Goal: Transaction & Acquisition: Purchase product/service

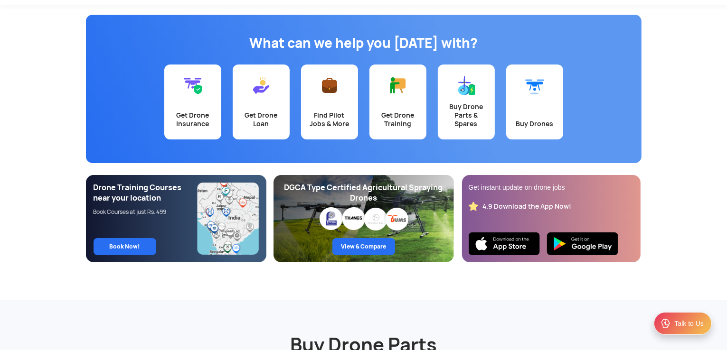
scroll to position [47, 0]
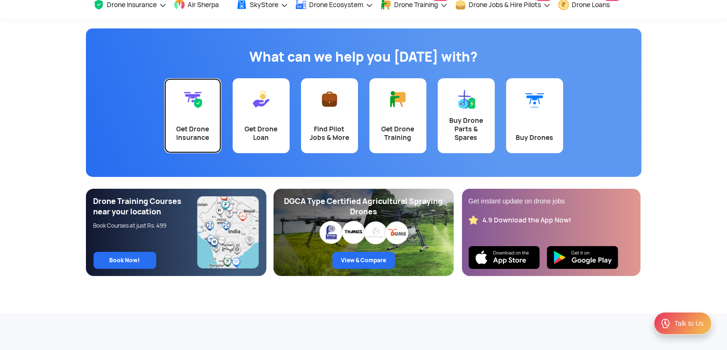
click at [205, 118] on link "Get Drone Insurance" at bounding box center [192, 115] width 57 height 75
click at [196, 120] on link "Get Drone Insurance" at bounding box center [192, 115] width 57 height 75
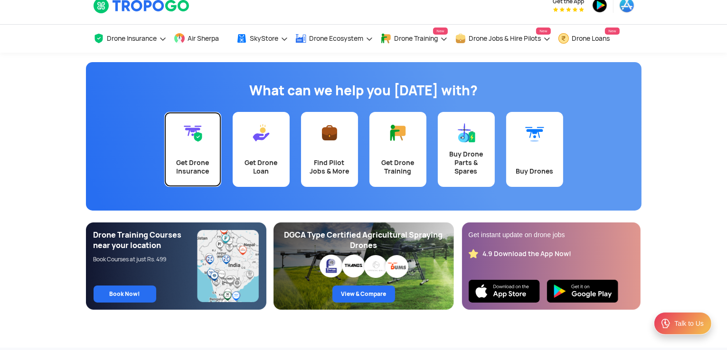
scroll to position [0, 0]
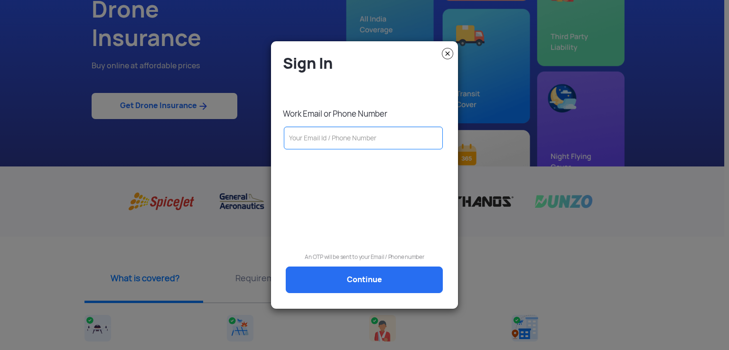
click at [345, 141] on input "text" at bounding box center [363, 138] width 159 height 23
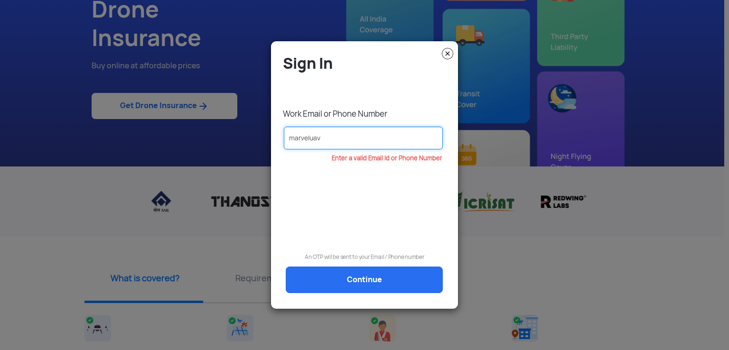
drag, startPoint x: 330, startPoint y: 137, endPoint x: 276, endPoint y: 132, distance: 54.4
click at [276, 132] on div "Sign In Work Email or Phone Number marveluav Enter a valid Email Id or Phone Nu…" at bounding box center [364, 175] width 187 height 258
paste input "MarvelUAV@marvelgeospatial.com"
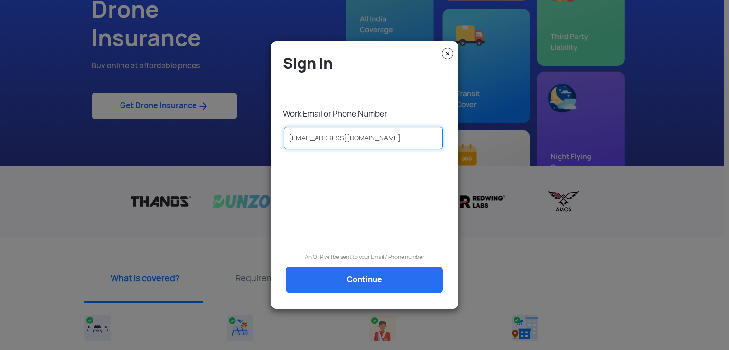
type input "MarvelUAV@marvelgeospatial.com"
click at [351, 263] on div "Sign In Work Email or Phone Number MarvelUAV@marvelgeospatial.com An OTP will b…" at bounding box center [364, 179] width 173 height 251
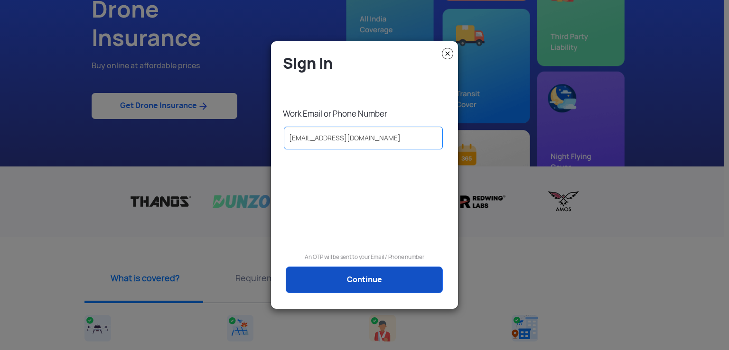
click at [351, 275] on link "Continue" at bounding box center [364, 280] width 157 height 27
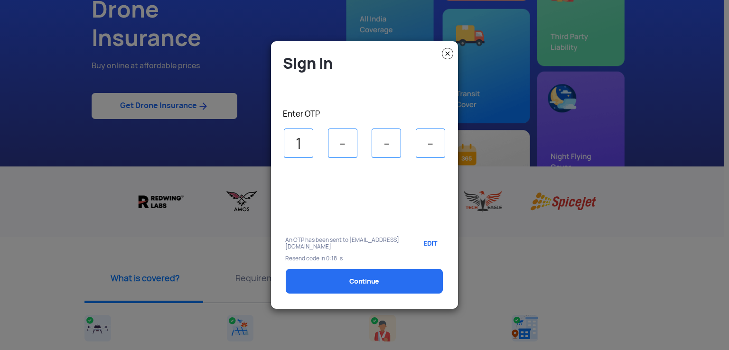
type input "1"
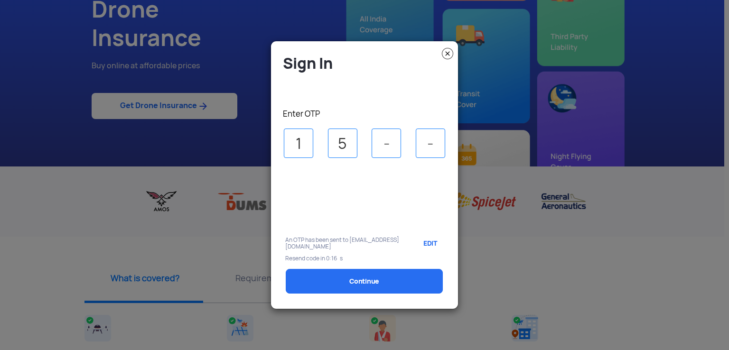
type input "5"
type input "0"
type input "8"
select select "1000000"
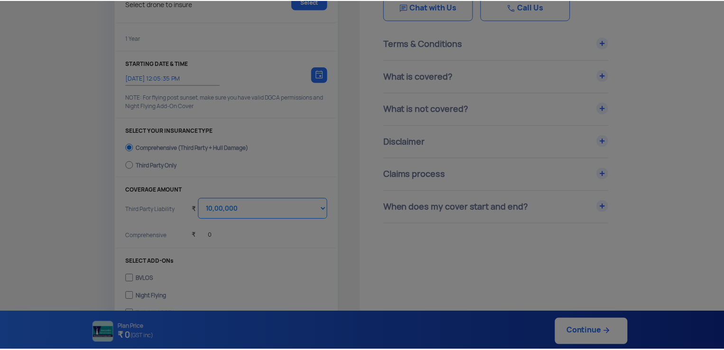
scroll to position [94, 0]
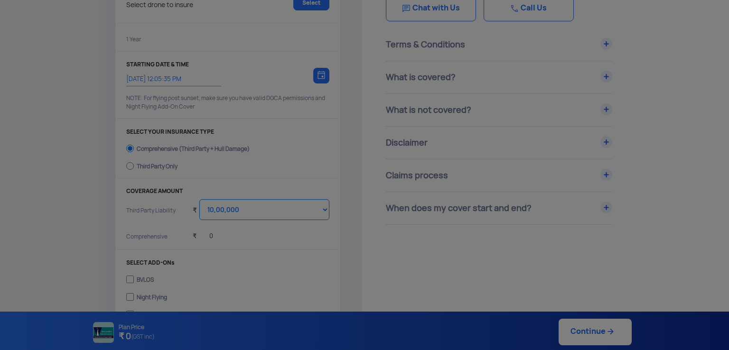
type input "3/9/2025, 12:15:00 PM"
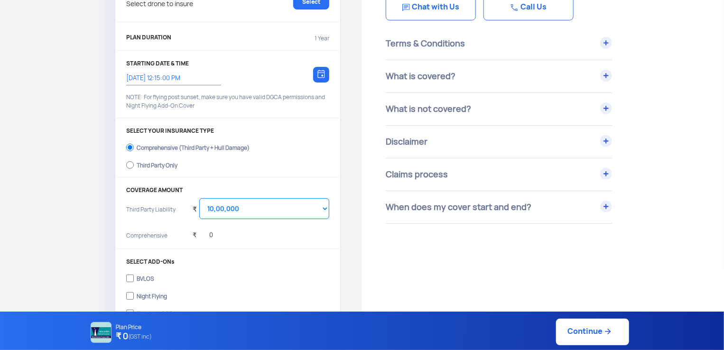
scroll to position [0, 0]
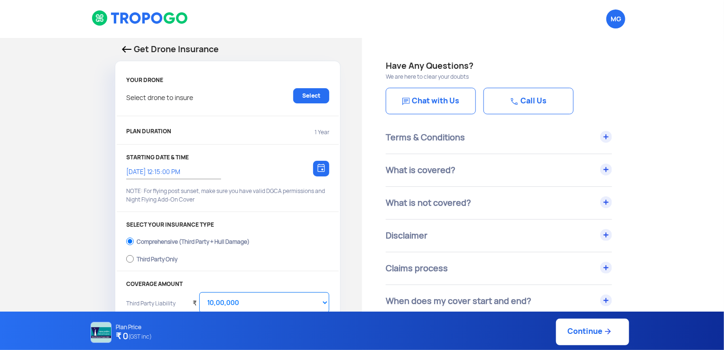
click at [127, 48] on img at bounding box center [126, 49] width 9 height 7
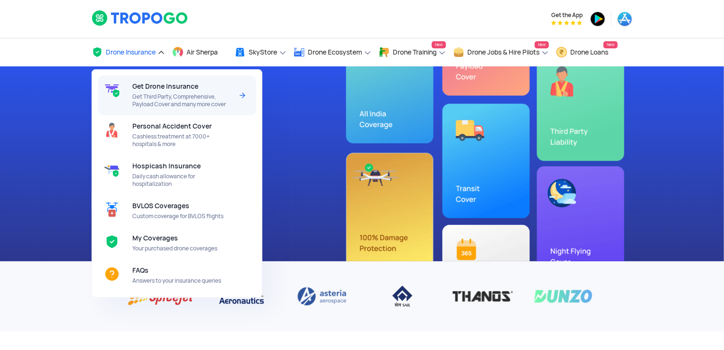
click at [182, 109] on div "Get Drone Insurance Get Third Party, Comprehensive, Payload Cover and many more…" at bounding box center [184, 95] width 104 height 40
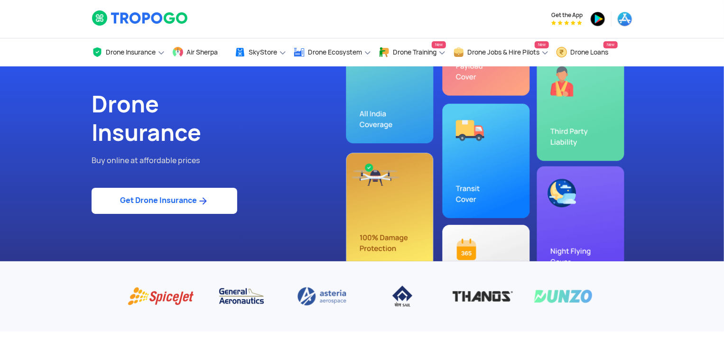
click at [199, 212] on link "Get Drone Insurance" at bounding box center [165, 201] width 146 height 26
select select "1000000"
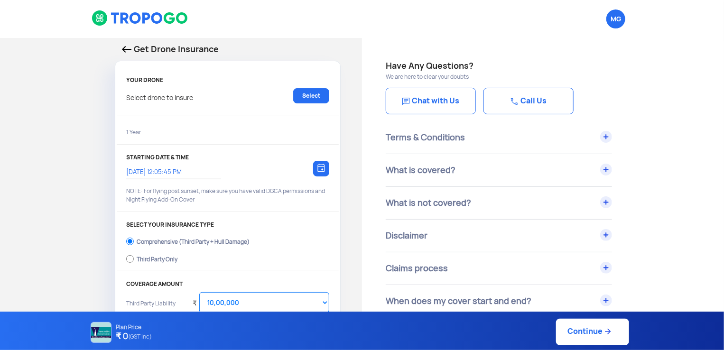
type input "3/9/2025, 12:15:00 PM"
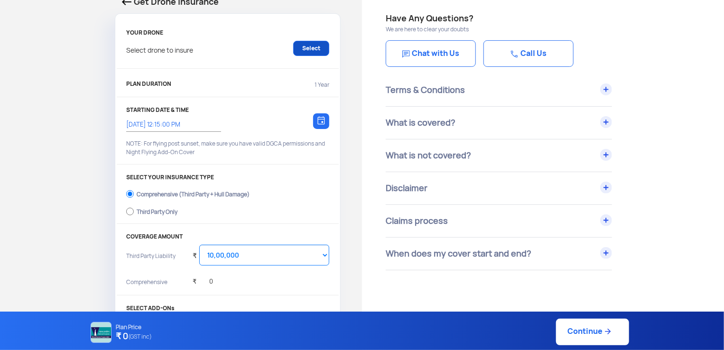
click at [313, 50] on link "Select" at bounding box center [311, 48] width 36 height 15
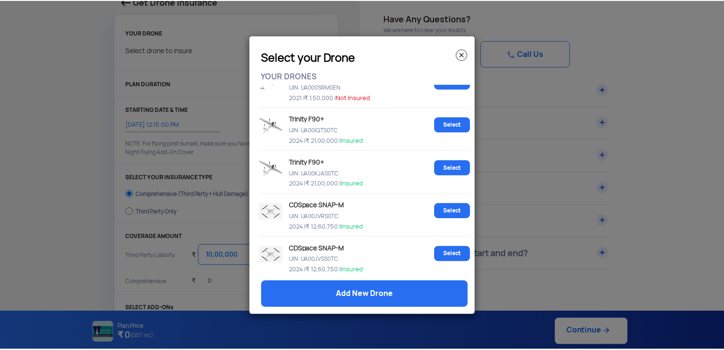
scroll to position [245, 0]
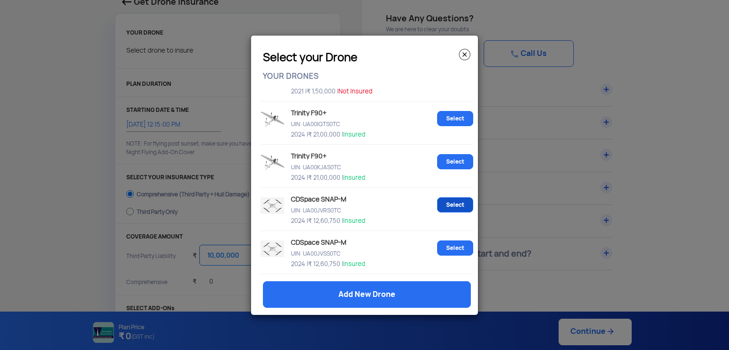
click at [456, 202] on link "Select" at bounding box center [455, 204] width 36 height 15
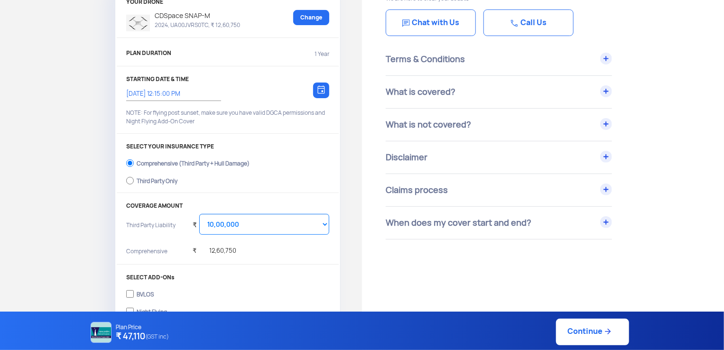
scroll to position [95, 0]
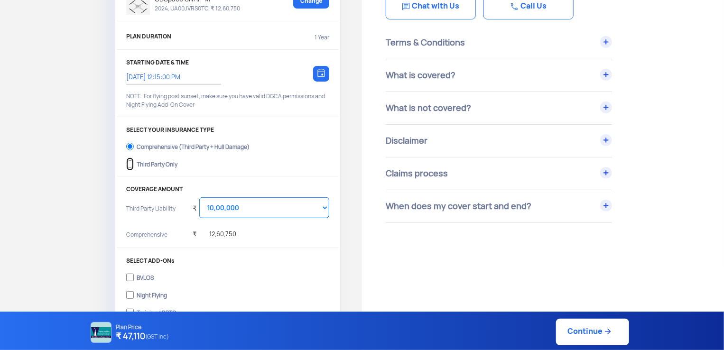
click at [133, 168] on input "Third Party Only" at bounding box center [130, 164] width 8 height 13
radio input "true"
select select "2000000"
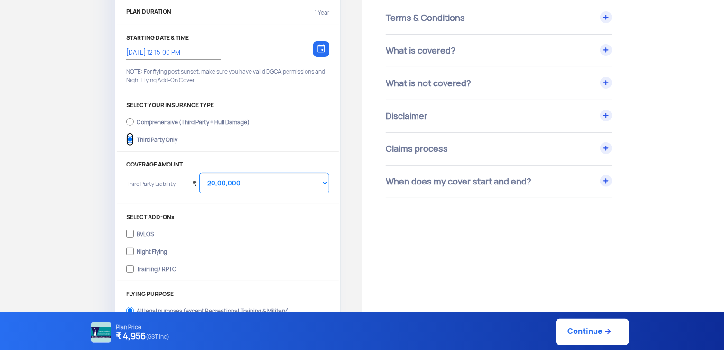
scroll to position [142, 0]
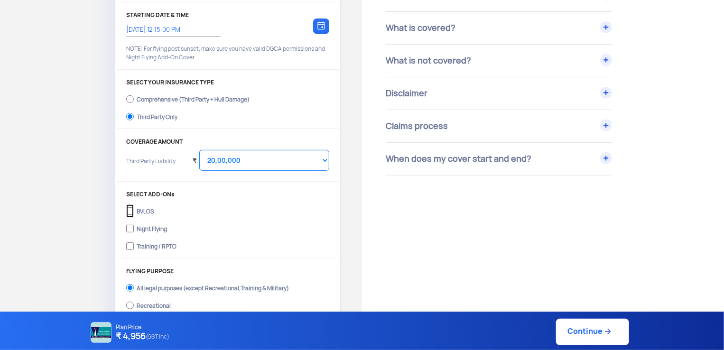
click at [133, 209] on input "BVLOS" at bounding box center [130, 211] width 8 height 13
checkbox input "true"
click at [129, 98] on input "Comprehensive (Third Party + Hull Damage)" at bounding box center [130, 99] width 8 height 13
radio input "true"
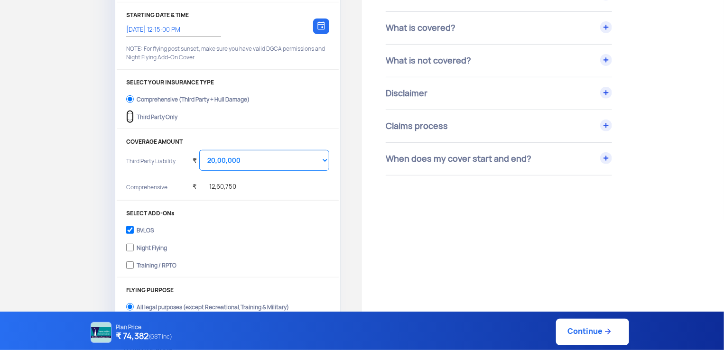
click at [132, 119] on input "Third Party Only" at bounding box center [130, 116] width 8 height 13
radio input "true"
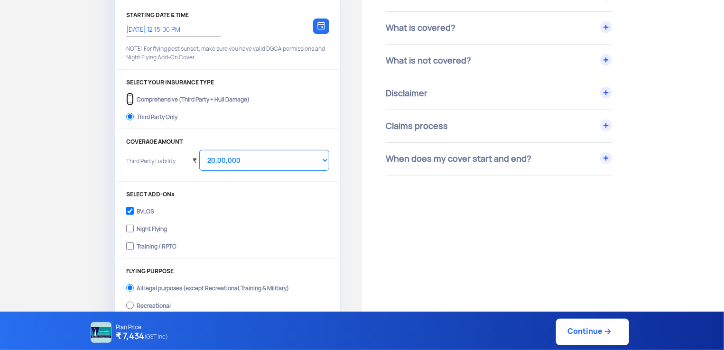
click at [129, 99] on input "Comprehensive (Third Party + Hull Damage)" at bounding box center [130, 99] width 8 height 13
radio input "true"
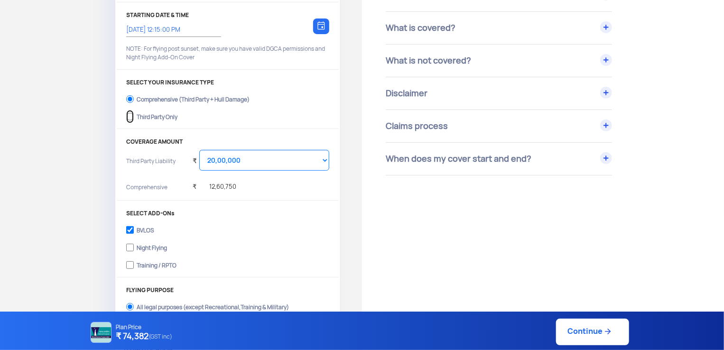
click at [130, 120] on input "Third Party Only" at bounding box center [130, 116] width 8 height 13
radio input "true"
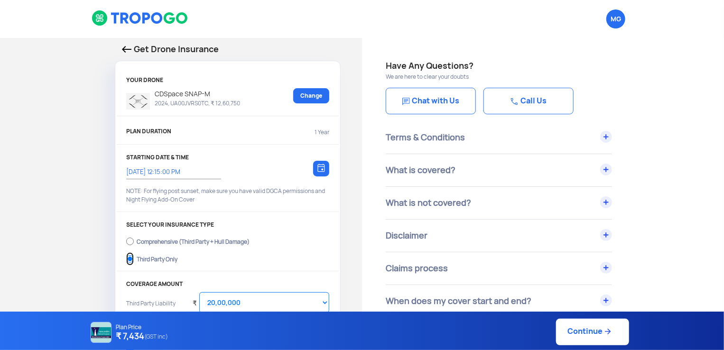
scroll to position [285, 0]
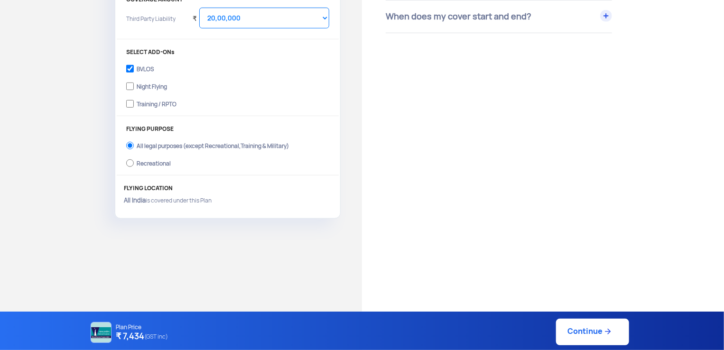
click at [581, 337] on link "Continue" at bounding box center [592, 332] width 73 height 27
type input "3/9/2025, 12:17:00 PM"
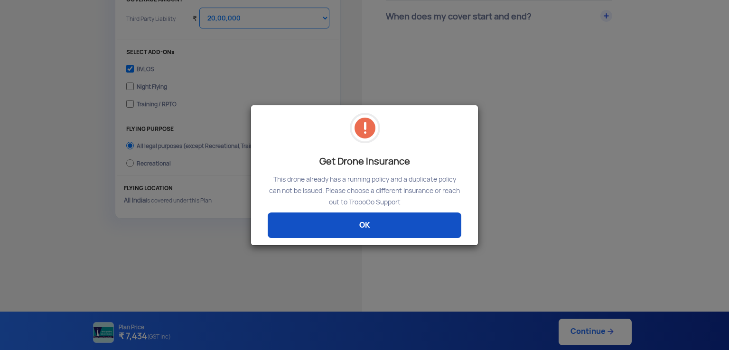
click at [324, 230] on link "OK" at bounding box center [365, 226] width 194 height 26
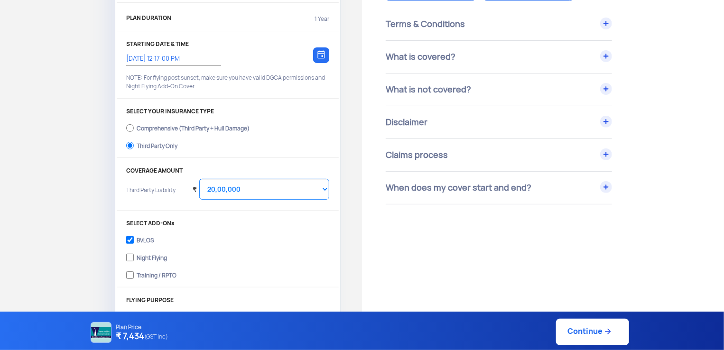
scroll to position [142, 0]
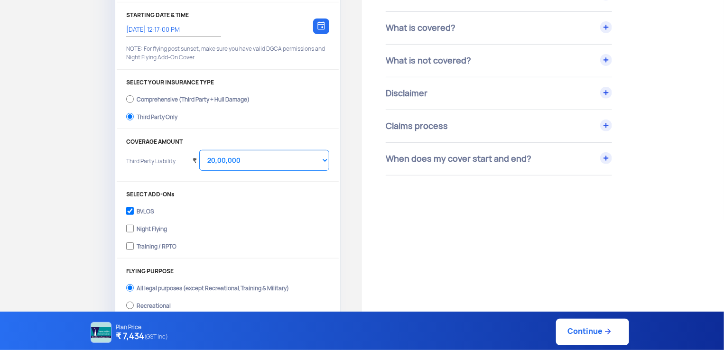
click at [612, 126] on div "Claims process" at bounding box center [499, 126] width 226 height 32
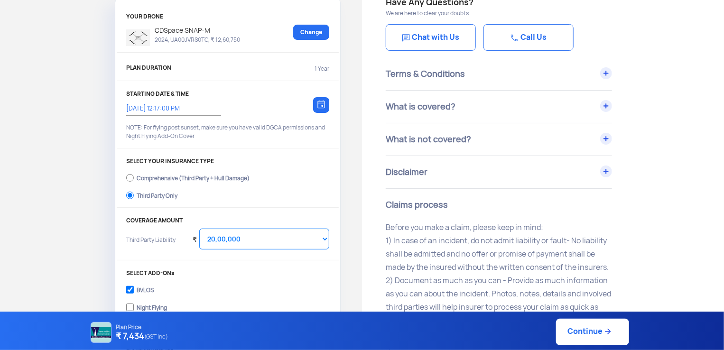
scroll to position [0, 0]
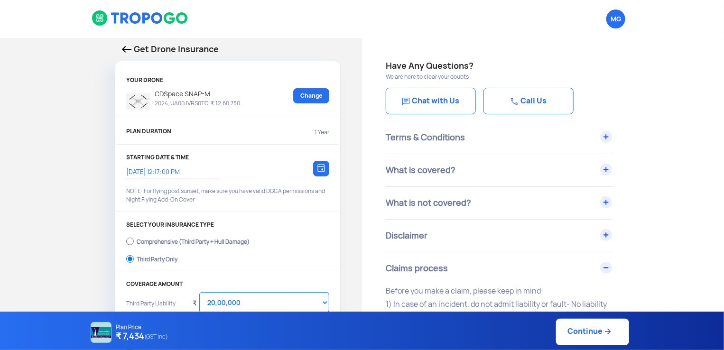
click at [609, 139] on div "Terms & Conditions" at bounding box center [499, 138] width 226 height 32
